Goal: Task Accomplishment & Management: Manage account settings

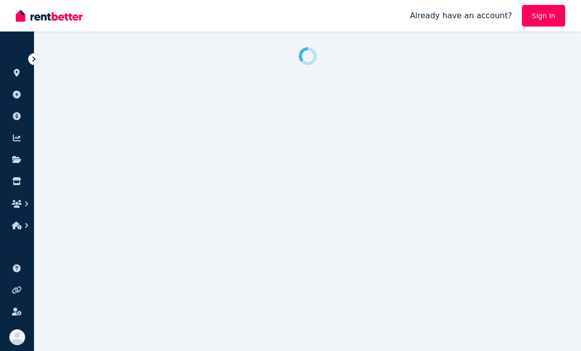
click at [548, 16] on link "Sign In" at bounding box center [543, 16] width 43 height 22
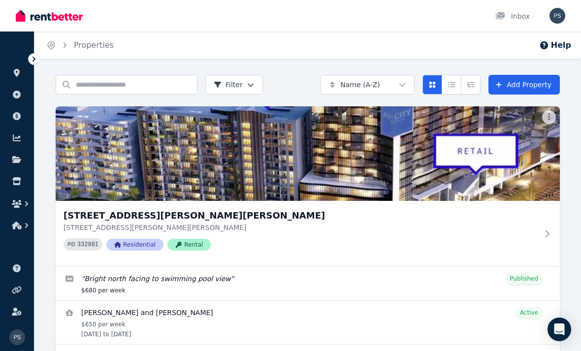
scroll to position [3, 0]
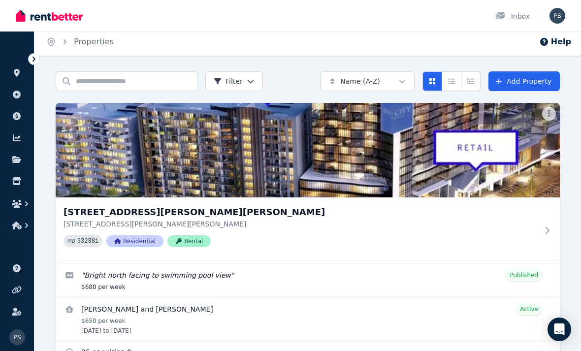
click at [88, 349] on link "Enquiries for 406/868 Blackburn Road, Clayton" at bounding box center [308, 353] width 504 height 24
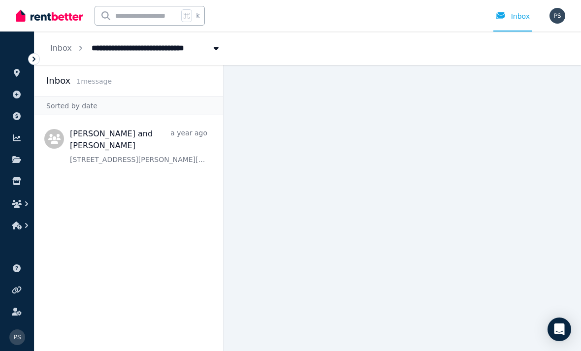
click at [106, 48] on span "[STREET_ADDRESS][PERSON_NAME][PERSON_NAME]" at bounding box center [199, 47] width 227 height 16
type input "**********"
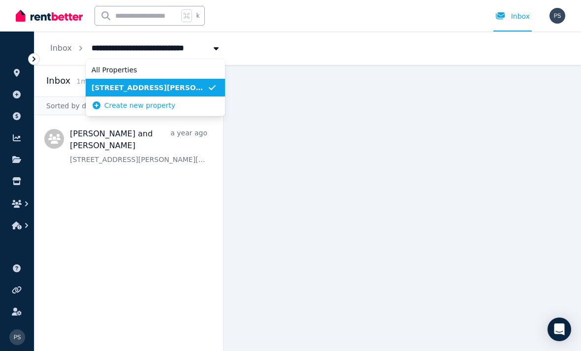
click at [54, 49] on link "Inbox" at bounding box center [61, 47] width 22 height 9
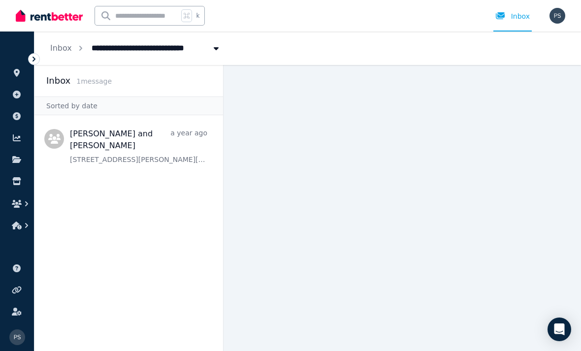
click at [66, 83] on h2 "Inbox" at bounding box center [58, 81] width 24 height 14
click at [79, 84] on span "1 message" at bounding box center [93, 81] width 35 height 8
click at [81, 85] on div "Inbox" at bounding box center [128, 81] width 165 height 14
click at [89, 85] on div "Inbox" at bounding box center [128, 81] width 165 height 14
click at [91, 143] on span "Message list" at bounding box center [128, 144] width 188 height 51
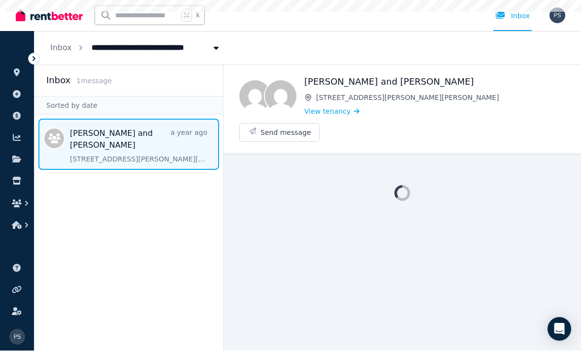
scroll to position [31, 0]
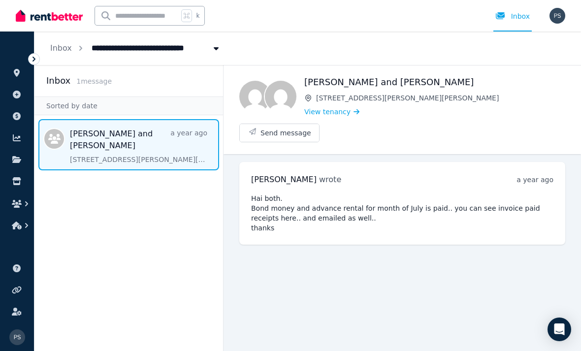
click at [36, 55] on icon at bounding box center [34, 59] width 10 height 10
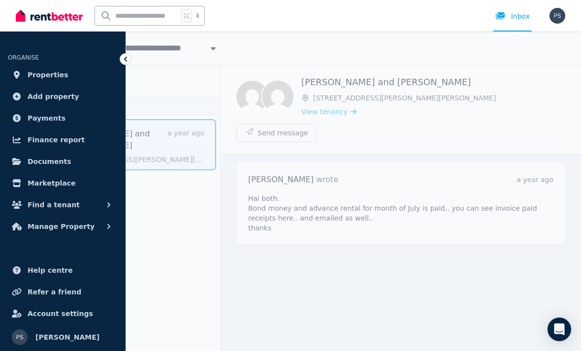
click at [37, 75] on span "Properties" at bounding box center [48, 75] width 41 height 12
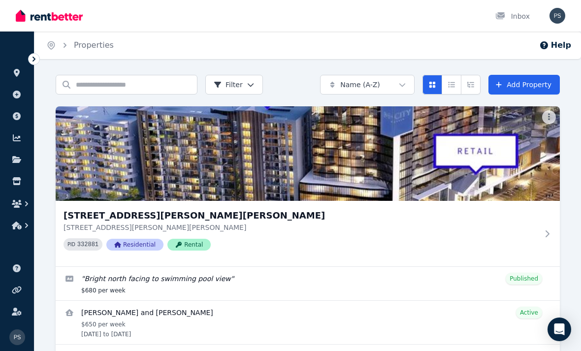
scroll to position [35, 0]
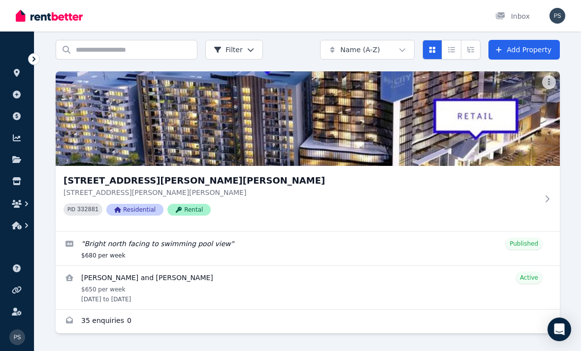
click at [547, 195] on div at bounding box center [547, 199] width 10 height 8
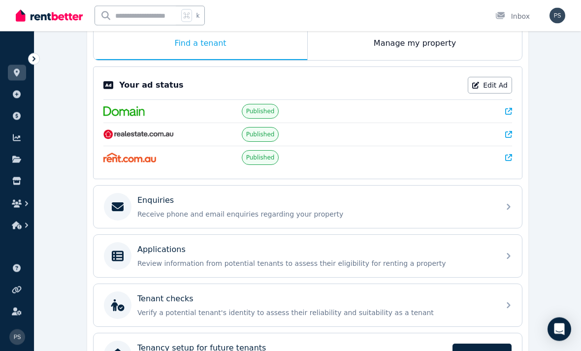
scroll to position [167, 0]
click at [510, 206] on icon at bounding box center [508, 207] width 12 height 12
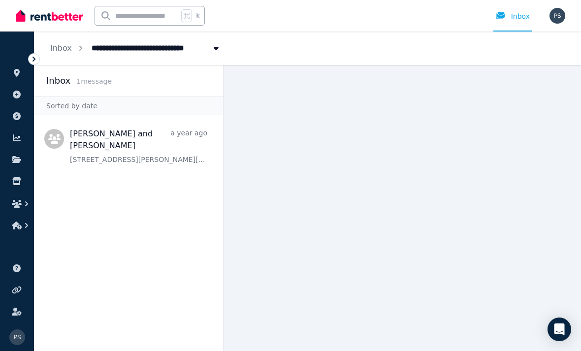
click at [94, 84] on span "1 message" at bounding box center [93, 81] width 35 height 8
click at [68, 48] on link "Inbox" at bounding box center [61, 47] width 22 height 9
click at [207, 51] on button "Breadcrumb" at bounding box center [216, 48] width 18 height 18
click at [155, 49] on span "[STREET_ADDRESS][PERSON_NAME][PERSON_NAME]" at bounding box center [199, 47] width 227 height 16
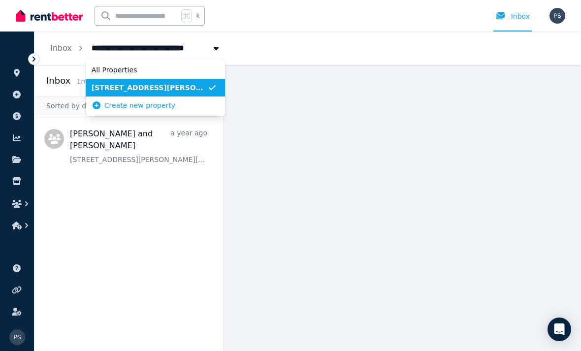
click at [39, 62] on div at bounding box center [34, 59] width 12 height 12
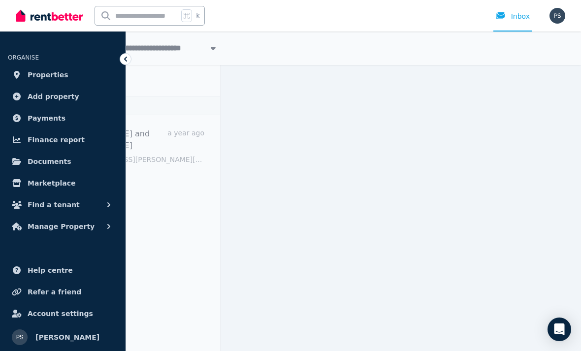
click at [157, 102] on div "Sorted by date" at bounding box center [125, 105] width 188 height 19
click at [169, 49] on span "[STREET_ADDRESS][PERSON_NAME][PERSON_NAME]" at bounding box center [196, 47] width 227 height 16
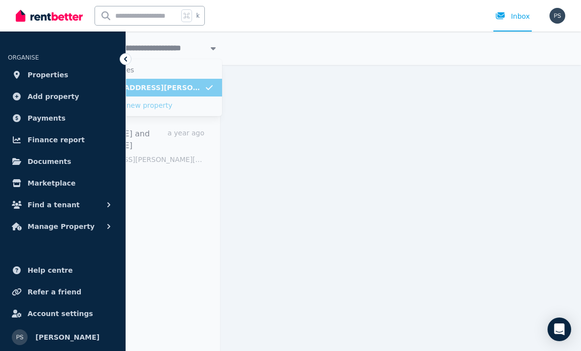
click at [125, 63] on icon at bounding box center [126, 59] width 10 height 10
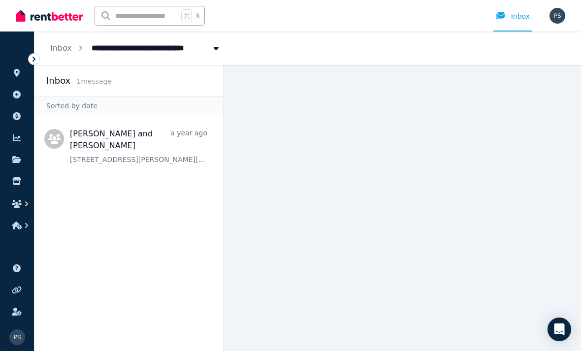
click at [165, 51] on span "[STREET_ADDRESS][PERSON_NAME][PERSON_NAME]" at bounding box center [199, 47] width 227 height 16
click at [147, 50] on span "[STREET_ADDRESS][PERSON_NAME][PERSON_NAME]" at bounding box center [199, 47] width 227 height 16
type input "**********"
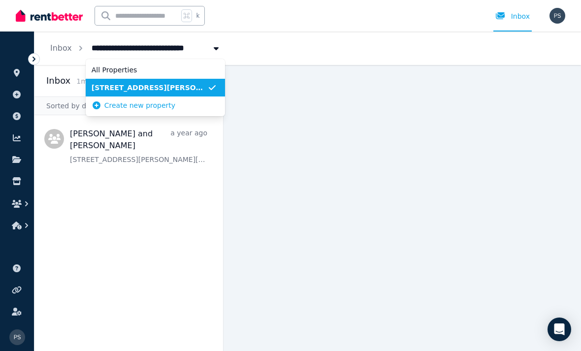
click at [31, 62] on icon at bounding box center [34, 59] width 10 height 10
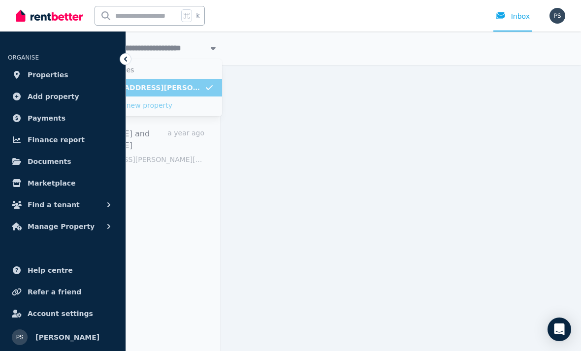
click at [48, 79] on span "Properties" at bounding box center [48, 75] width 41 height 12
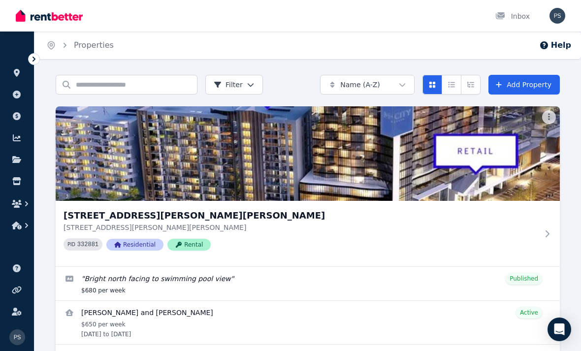
scroll to position [3, 0]
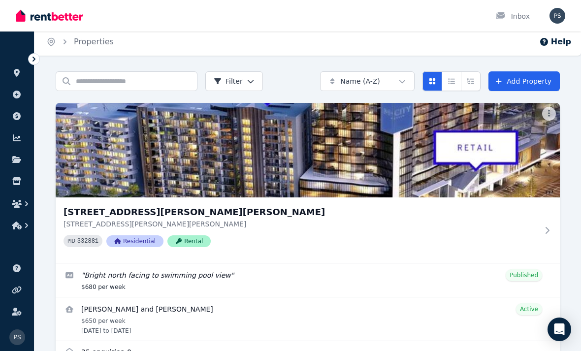
click at [119, 350] on link "Enquiries for 406/868 Blackburn Road, Clayton" at bounding box center [308, 353] width 504 height 24
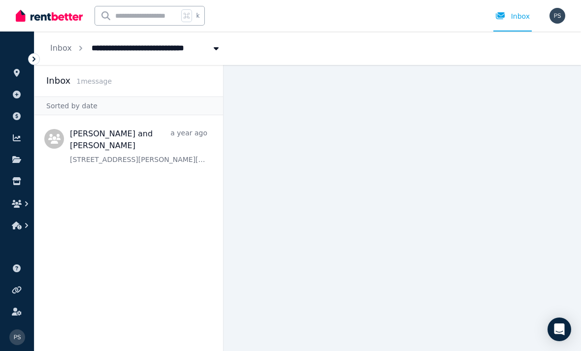
click at [125, 50] on span "[STREET_ADDRESS][PERSON_NAME][PERSON_NAME]" at bounding box center [199, 47] width 227 height 16
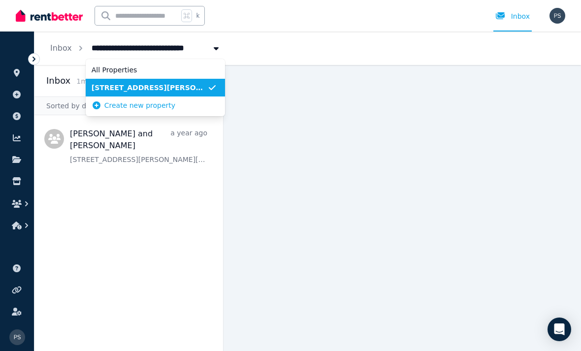
click at [159, 90] on span "[STREET_ADDRESS][PERSON_NAME][PERSON_NAME]" at bounding box center [150, 88] width 116 height 10
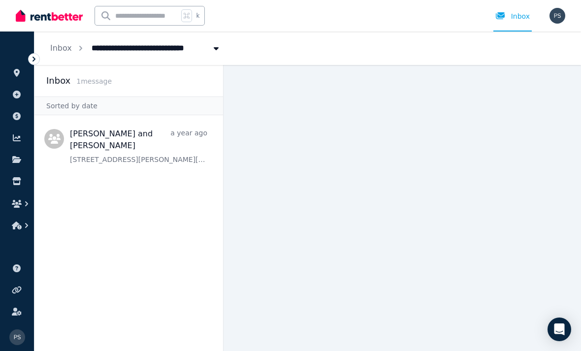
click at [33, 61] on icon at bounding box center [33, 59] width 3 height 5
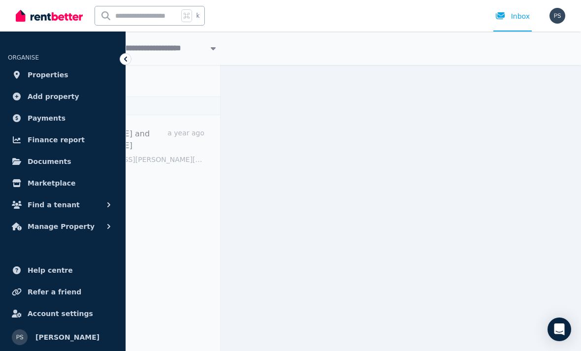
click at [125, 60] on icon at bounding box center [125, 59] width 3 height 5
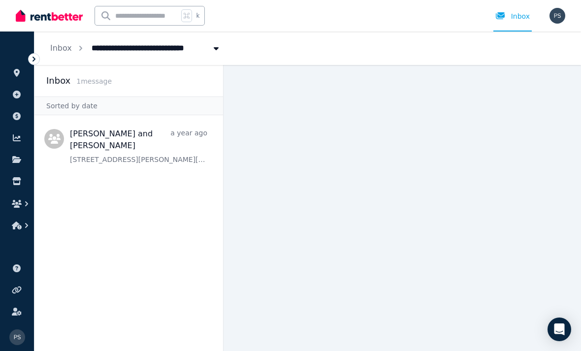
click at [160, 46] on span "[STREET_ADDRESS][PERSON_NAME][PERSON_NAME]" at bounding box center [199, 47] width 227 height 16
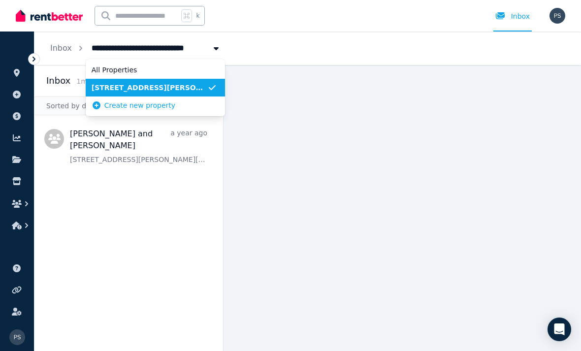
click at [133, 90] on span "[STREET_ADDRESS][PERSON_NAME][PERSON_NAME]" at bounding box center [150, 88] width 116 height 10
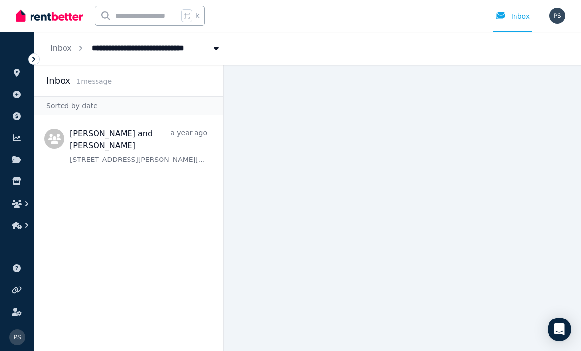
click at [526, 14] on div "Inbox" at bounding box center [512, 16] width 34 height 10
click at [52, 139] on span "Message list" at bounding box center [128, 144] width 188 height 51
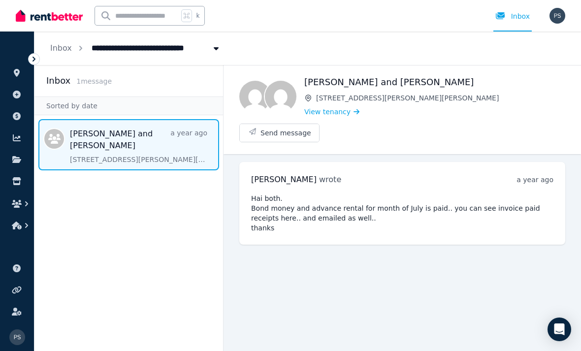
scroll to position [31, 0]
click at [57, 74] on h2 "Inbox" at bounding box center [58, 81] width 24 height 14
click at [173, 43] on span "[STREET_ADDRESS][PERSON_NAME][PERSON_NAME]" at bounding box center [199, 47] width 227 height 16
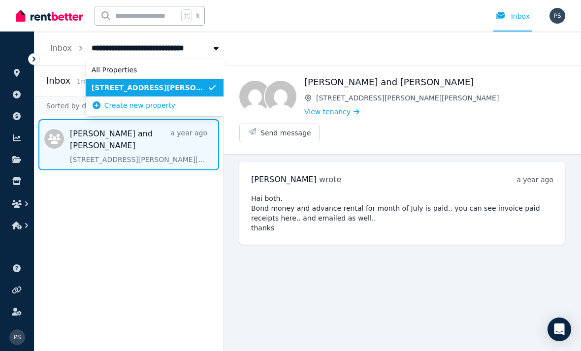
click at [165, 88] on span "[STREET_ADDRESS][PERSON_NAME][PERSON_NAME]" at bounding box center [150, 88] width 116 height 10
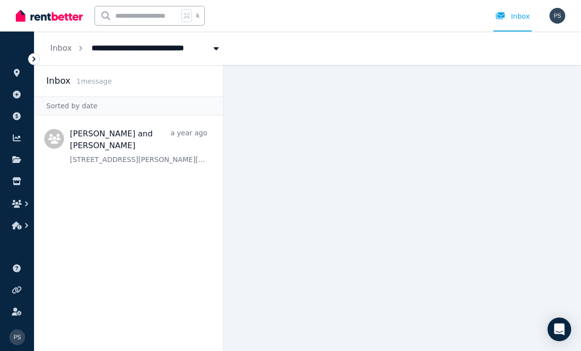
click at [168, 50] on span "[STREET_ADDRESS][PERSON_NAME][PERSON_NAME]" at bounding box center [199, 47] width 227 height 16
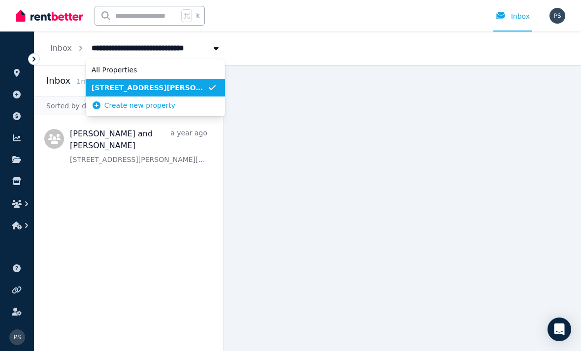
click at [119, 68] on span "All Properties" at bounding box center [150, 70] width 116 height 10
type input "**********"
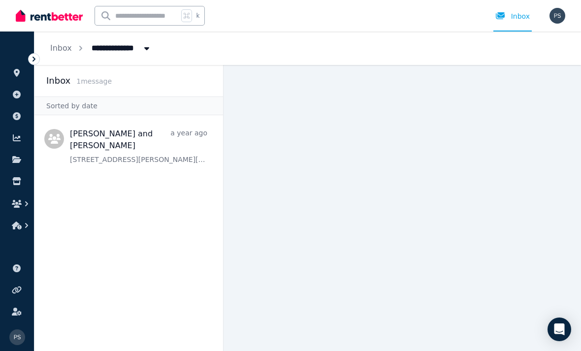
click at [70, 22] on img at bounding box center [49, 15] width 67 height 15
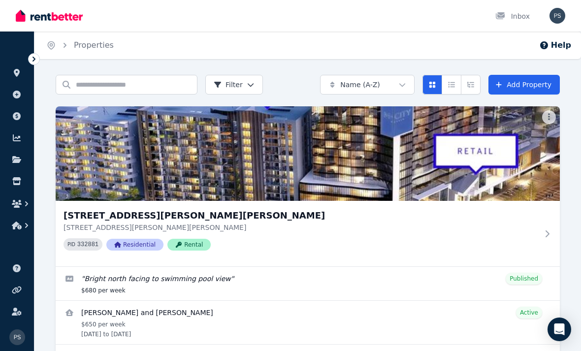
click at [18, 202] on icon "button" at bounding box center [17, 204] width 10 height 8
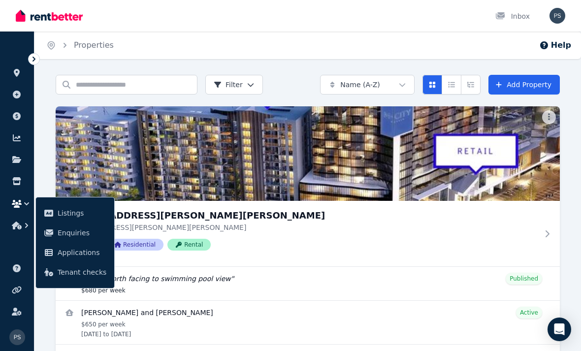
click at [56, 213] on link "Listings" at bounding box center [75, 213] width 70 height 20
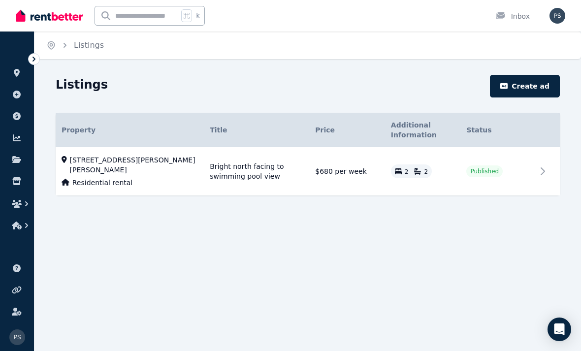
click at [93, 173] on span "[STREET_ADDRESS][PERSON_NAME][PERSON_NAME]" at bounding box center [134, 165] width 128 height 20
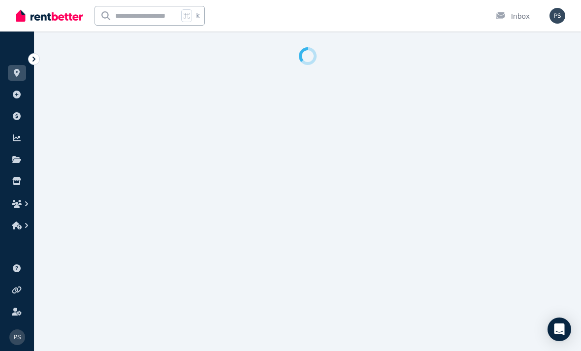
select select "***"
select select "**********"
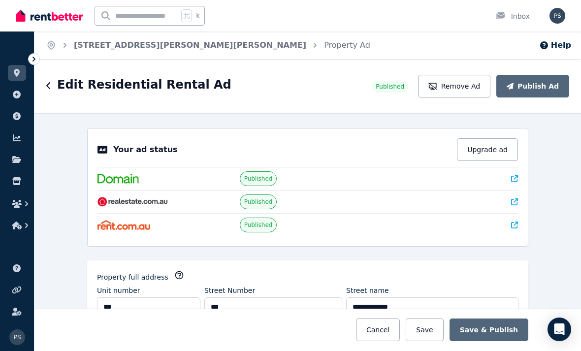
click at [57, 86] on h1 "Edit Residential Rental Ad" at bounding box center [144, 85] width 174 height 16
click at [62, 87] on h1 "Edit Residential Rental Ad" at bounding box center [144, 85] width 174 height 16
click at [58, 91] on h1 "Edit Residential Rental Ad" at bounding box center [144, 85] width 174 height 16
click at [50, 86] on icon "button" at bounding box center [48, 86] width 5 height 8
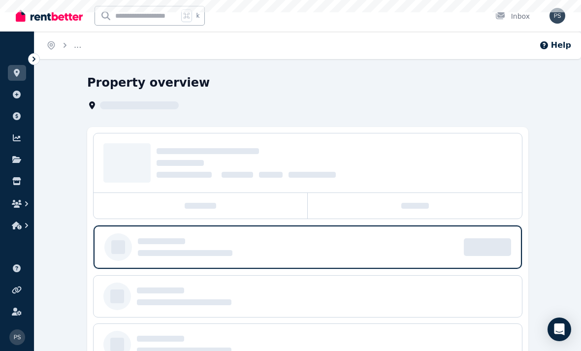
click at [43, 85] on div "Property overview" at bounding box center [307, 280] width 546 height 411
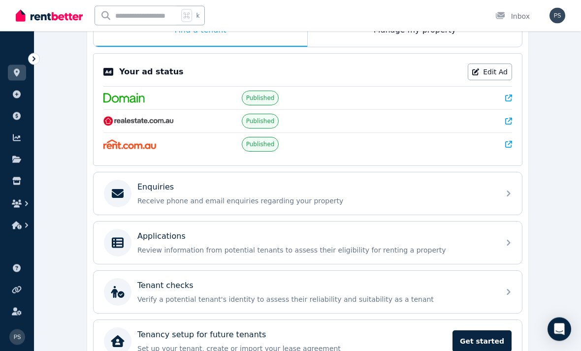
scroll to position [204, 0]
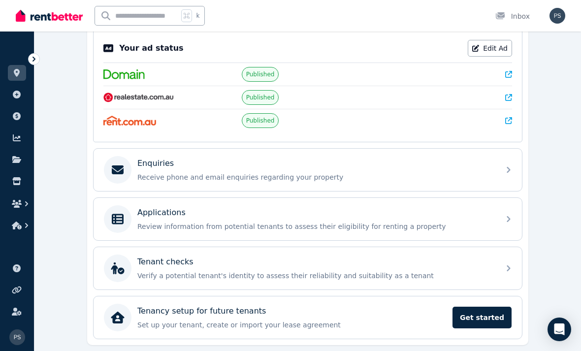
click at [159, 223] on p "Review information from potential tenants to assess their eligibility for renti…" at bounding box center [315, 226] width 356 height 10
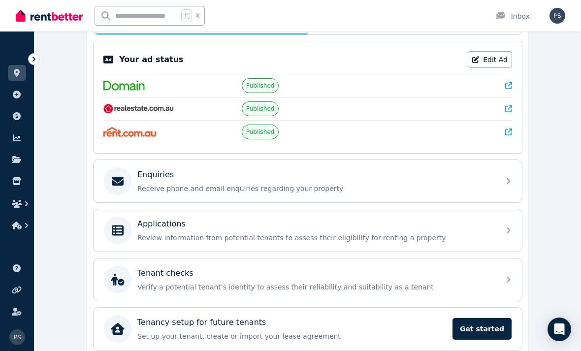
scroll to position [204, 0]
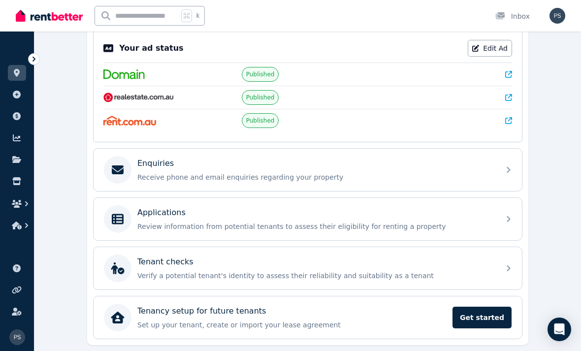
click at [468, 316] on span "Get started" at bounding box center [481, 318] width 59 height 22
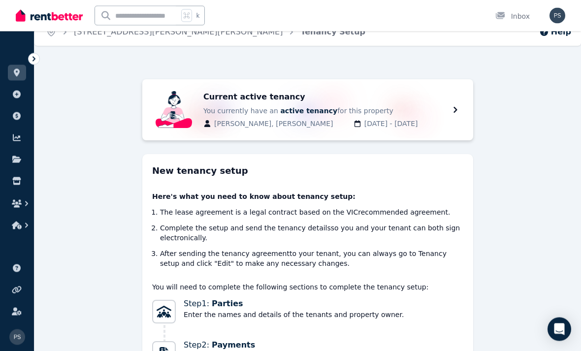
scroll to position [15, 0]
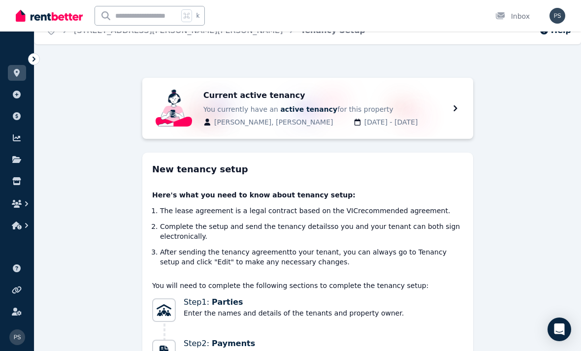
click at [459, 112] on icon at bounding box center [455, 108] width 12 height 12
